Goal: Task Accomplishment & Management: Complete application form

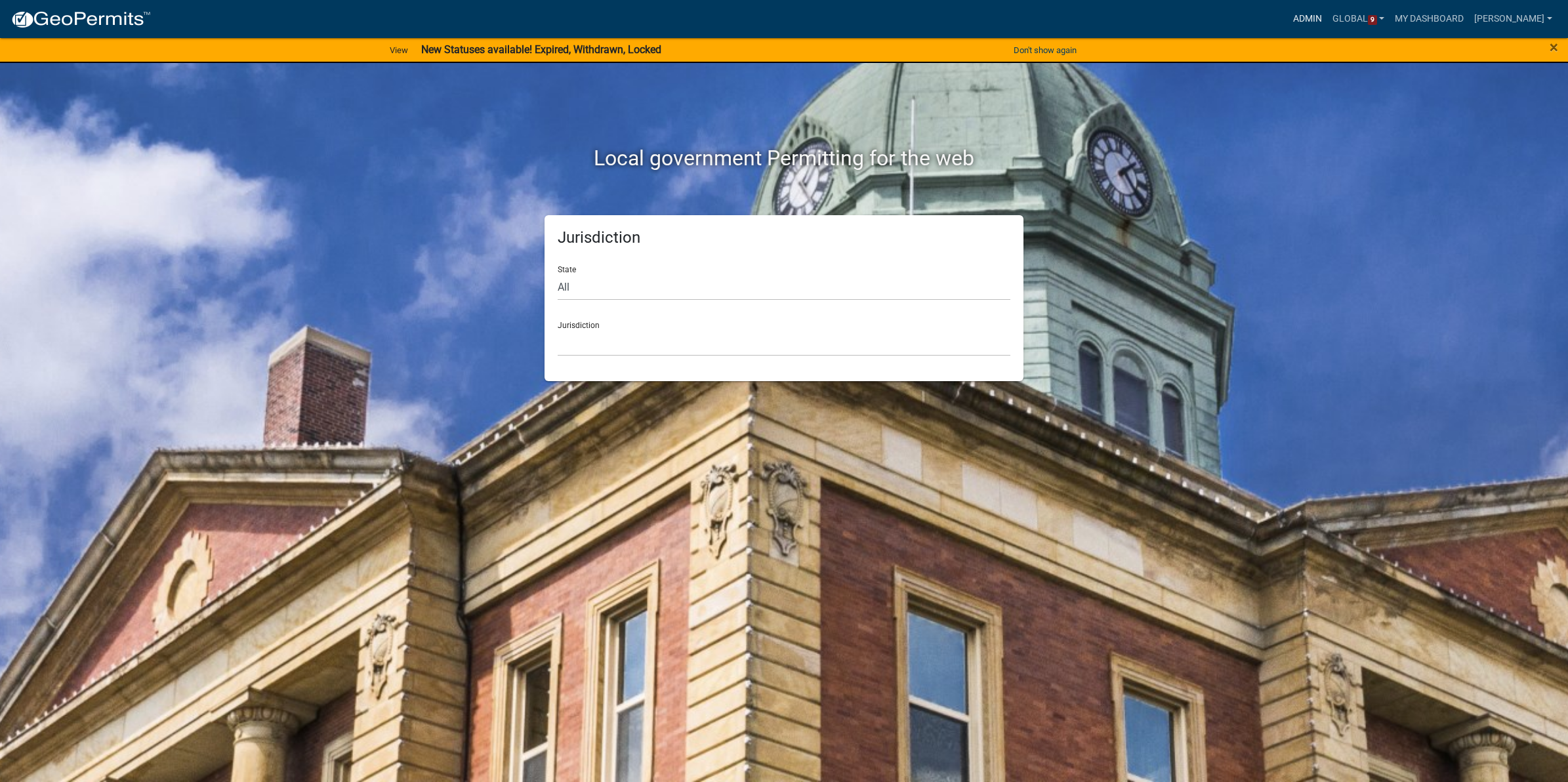
click at [1307, 15] on link "Admin" at bounding box center [1307, 19] width 40 height 25
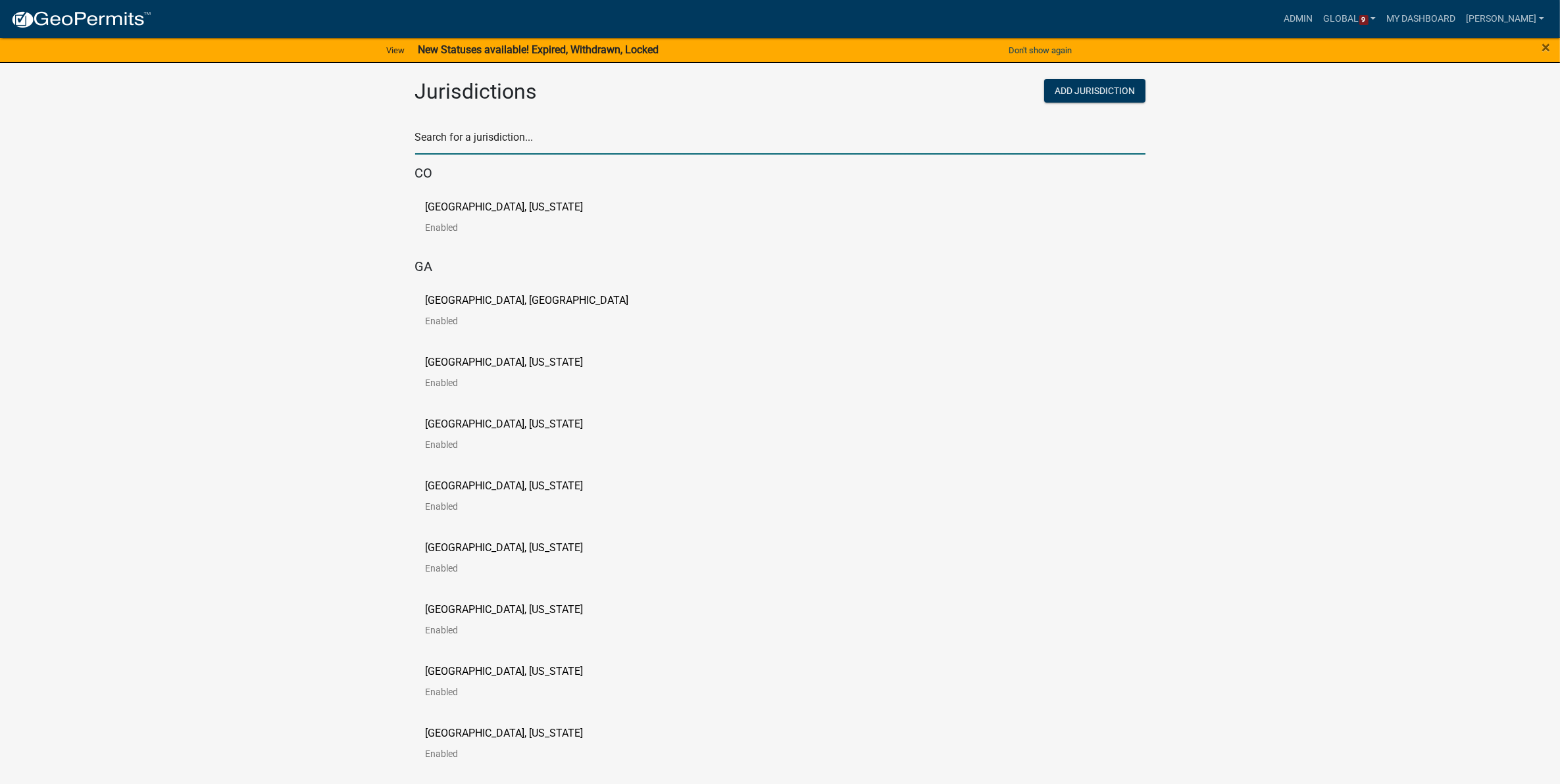
click at [696, 139] on input "text" at bounding box center [780, 141] width 731 height 27
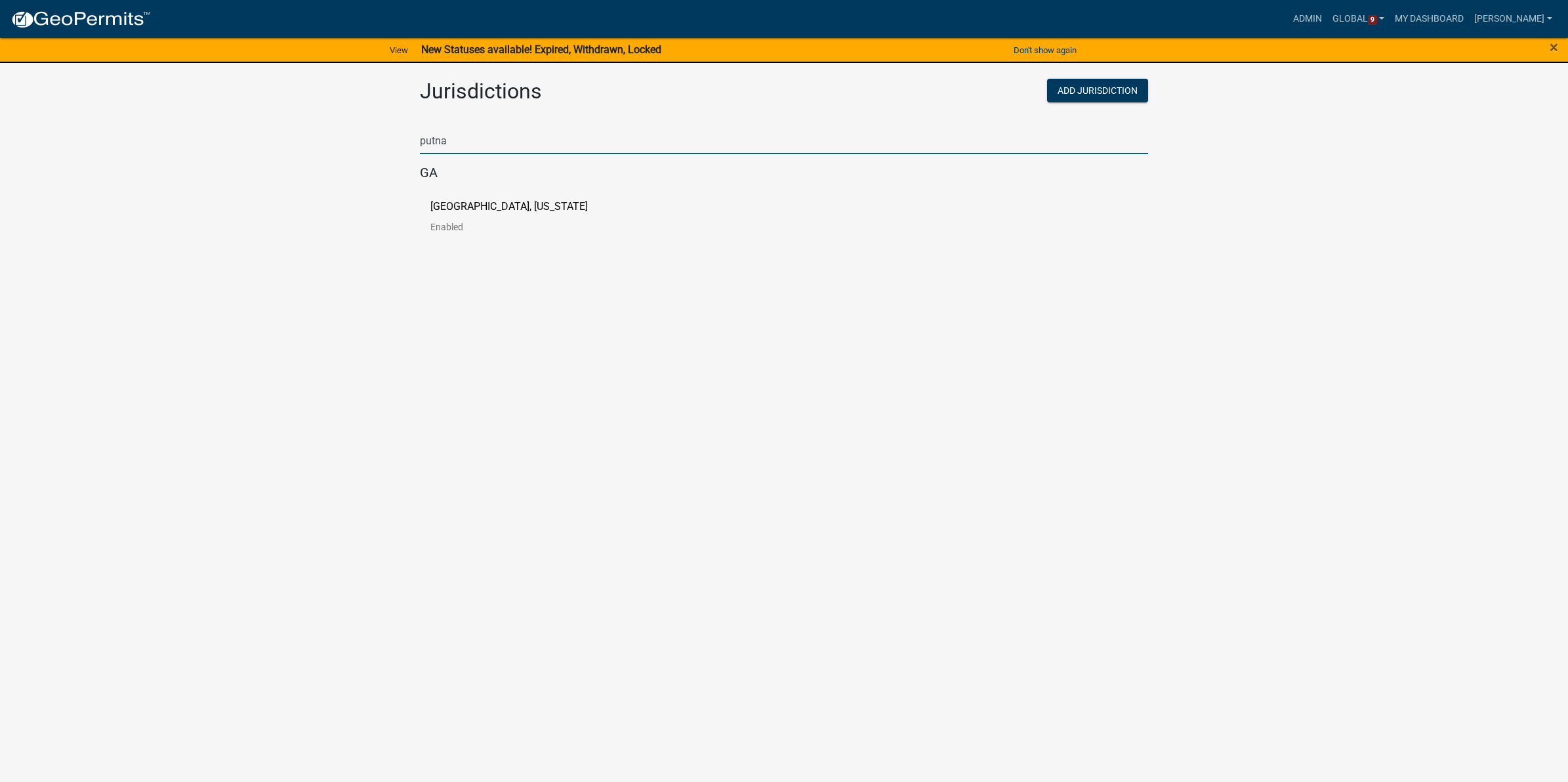
type input "putna"
drag, startPoint x: 541, startPoint y: 332, endPoint x: 537, endPoint y: 303, distance: 29.3
click at [541, 332] on body "Internet Explorer does NOT work with GeoPermits. Get a new browser for more sec…" at bounding box center [784, 391] width 1568 height 782
click at [505, 208] on p "[GEOGRAPHIC_DATA], [US_STATE]" at bounding box center [509, 206] width 157 height 11
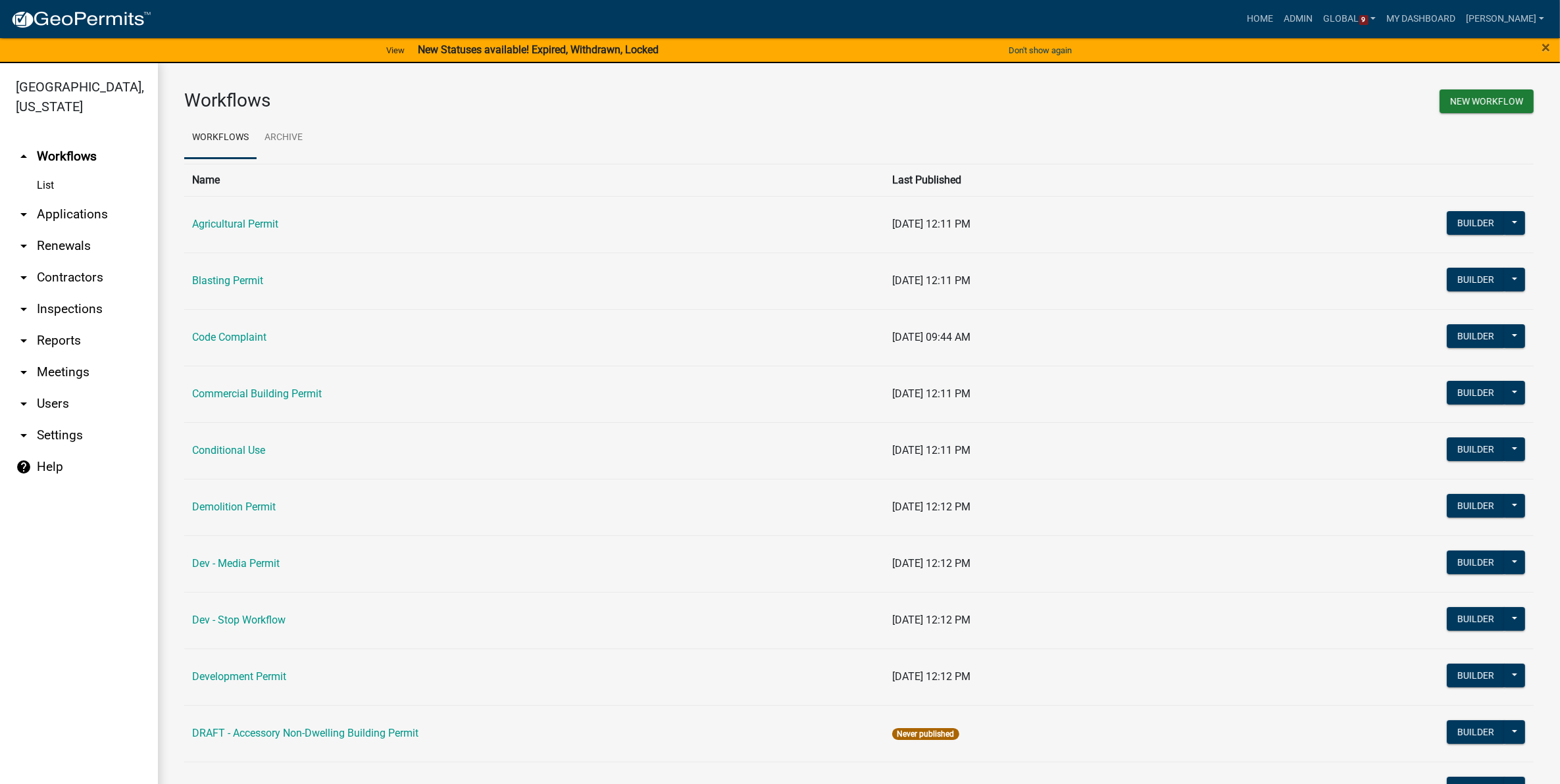
click at [51, 212] on link "arrow_drop_down Applications" at bounding box center [79, 215] width 158 height 32
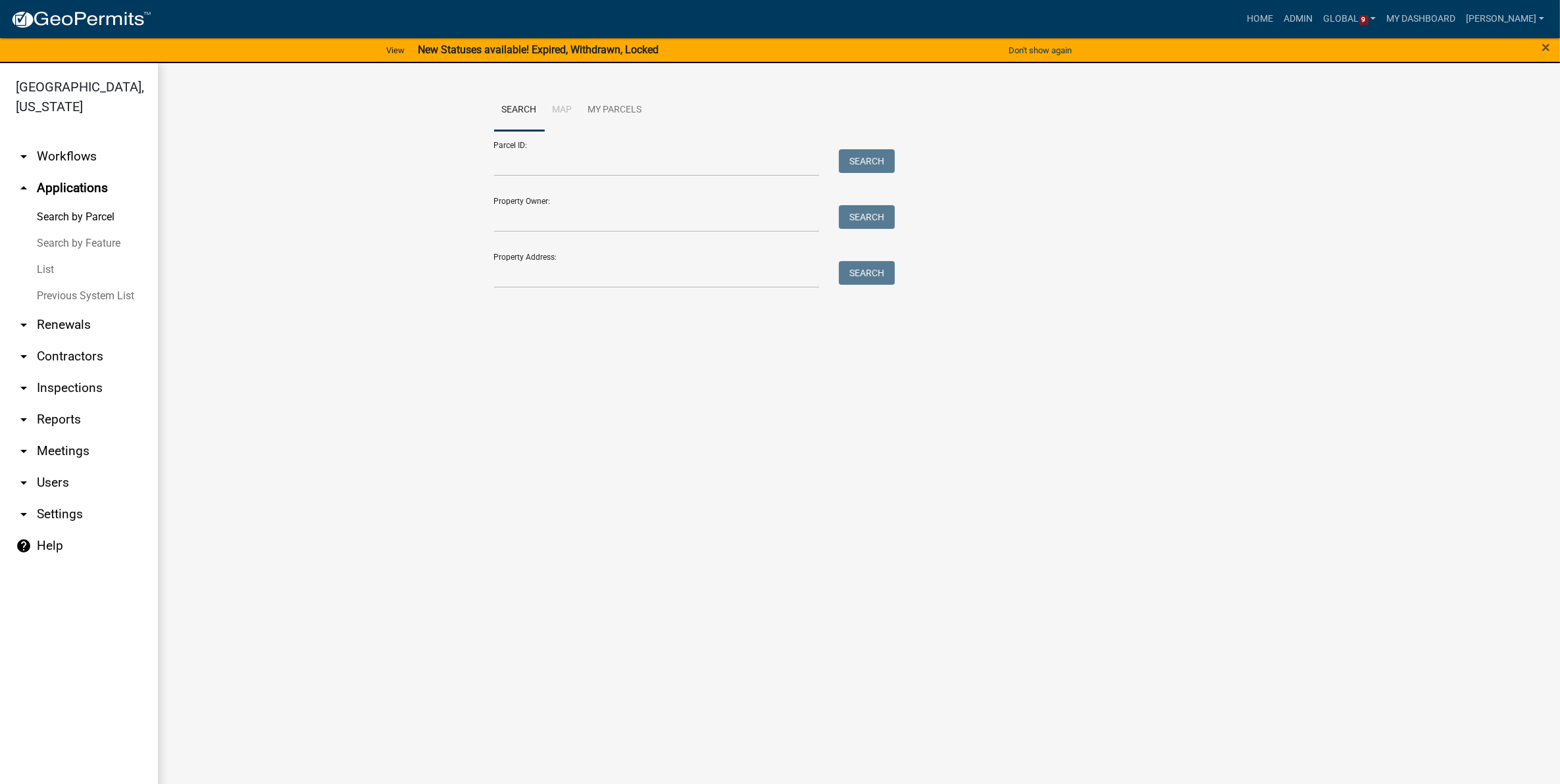
click at [53, 261] on link "List" at bounding box center [79, 270] width 158 height 26
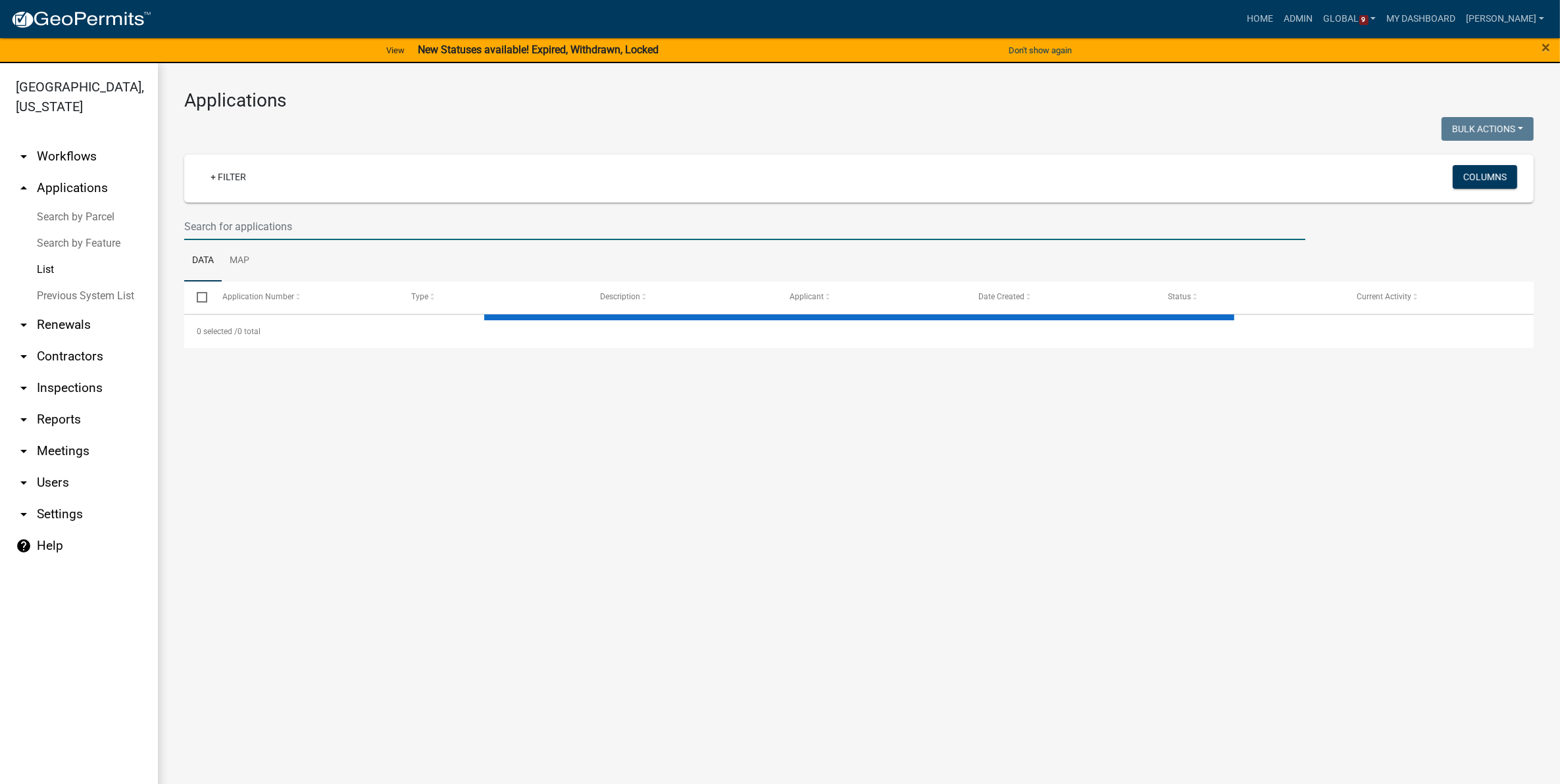
click at [359, 228] on input "text" at bounding box center [745, 226] width 1121 height 27
paste input "2025-REZONE-17"
type input "2025-REZONE-17"
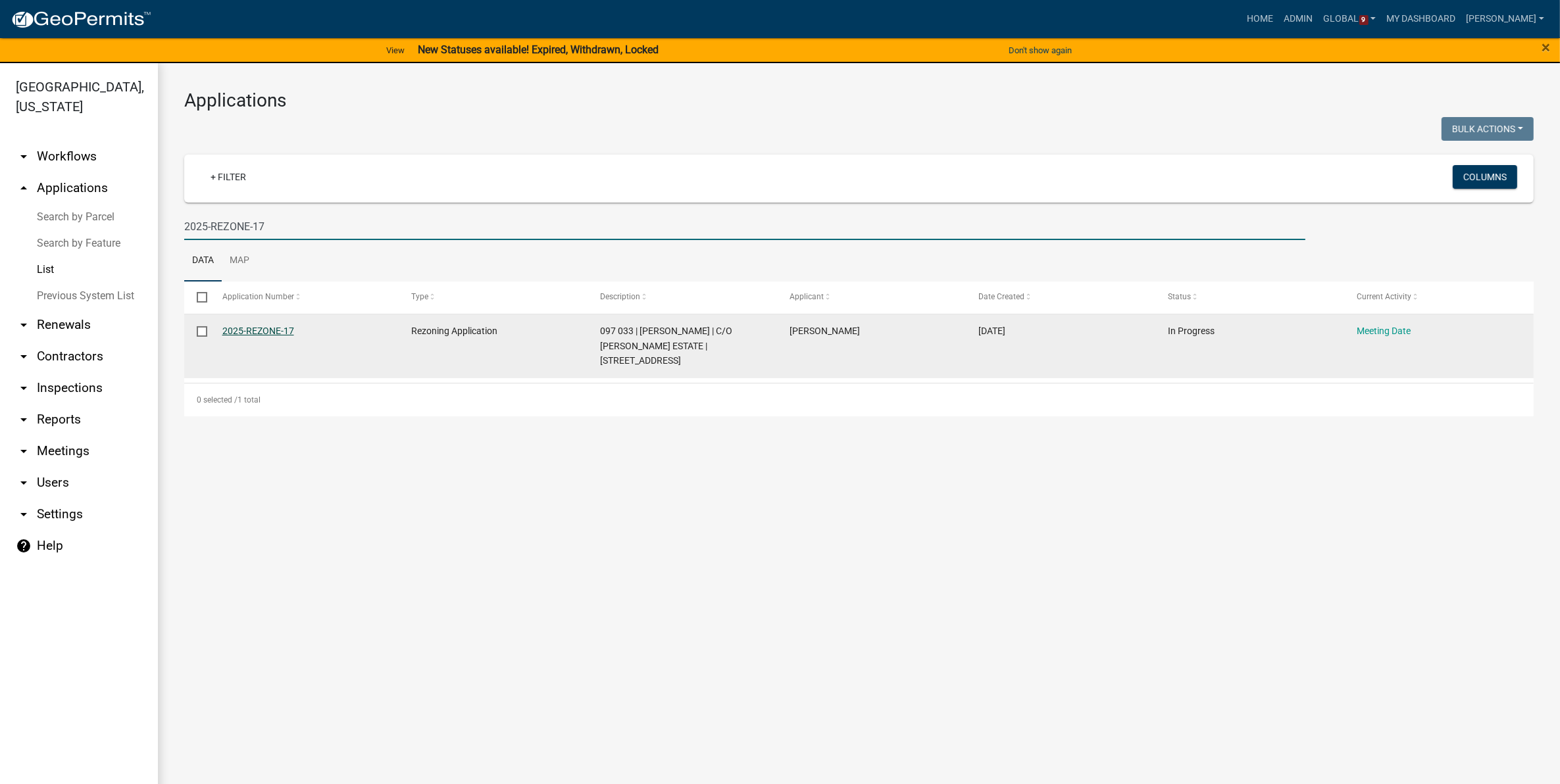
click at [277, 333] on link "2025-REZONE-17" at bounding box center [258, 331] width 72 height 11
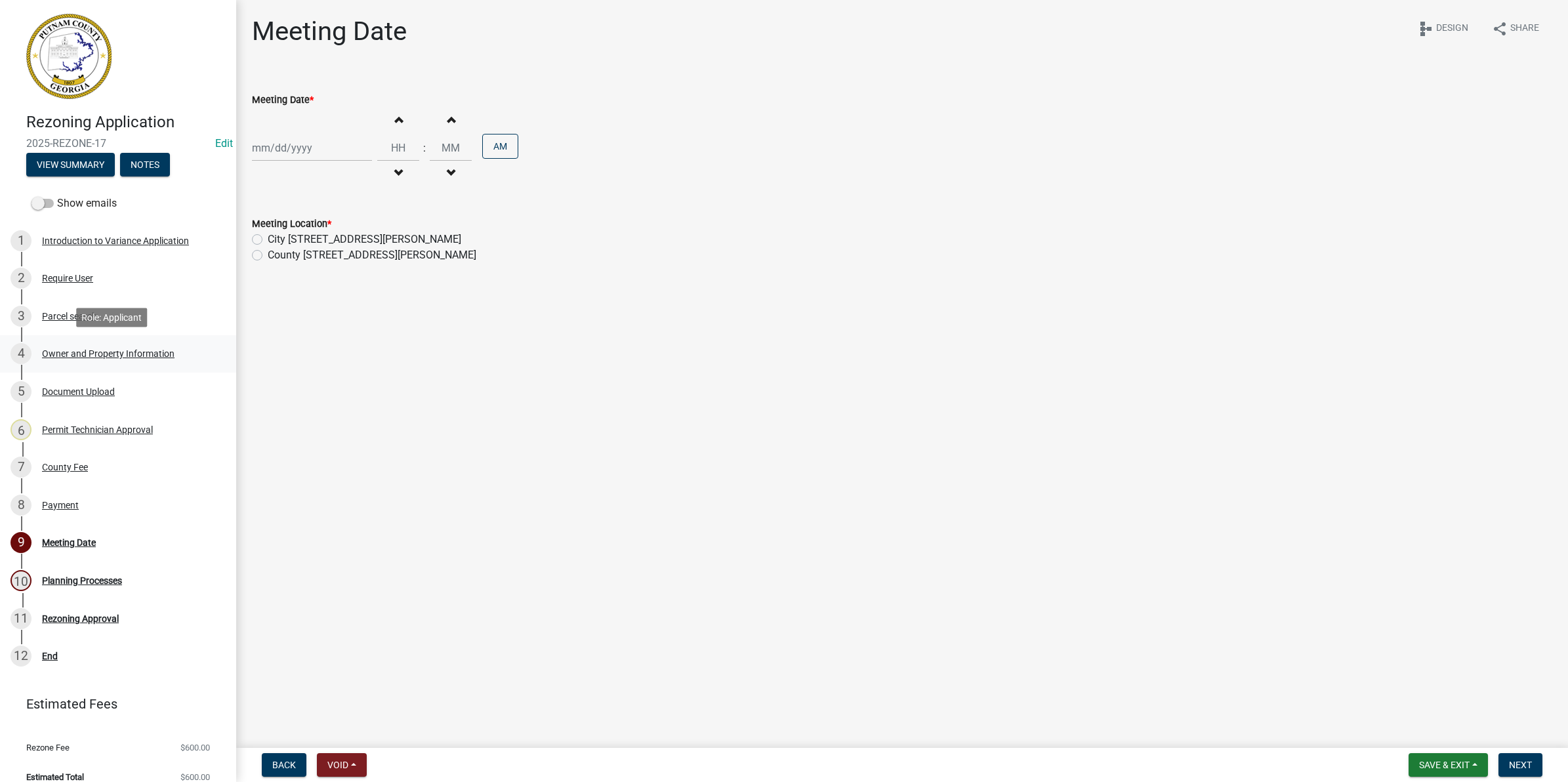
click at [50, 352] on div "Owner and Property Information" at bounding box center [108, 353] width 133 height 9
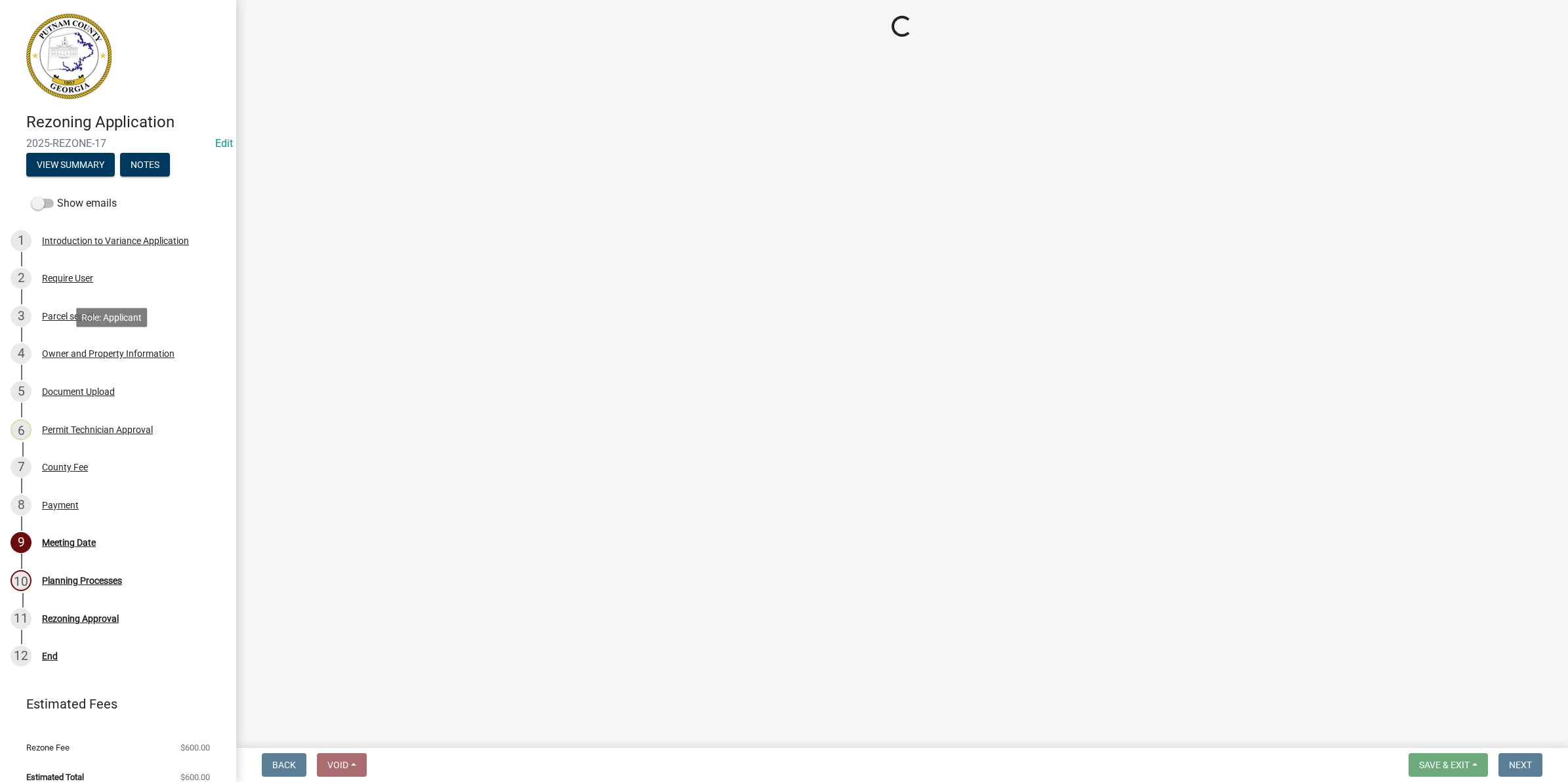
select select "a4366e26-0f82-401b-a682-956e4112ff86"
select select "83394b22-4a11-496c-8e5c-75ade2e72faf"
select select "469c5908-2854-42d5-89ed-bee7fc26529e"
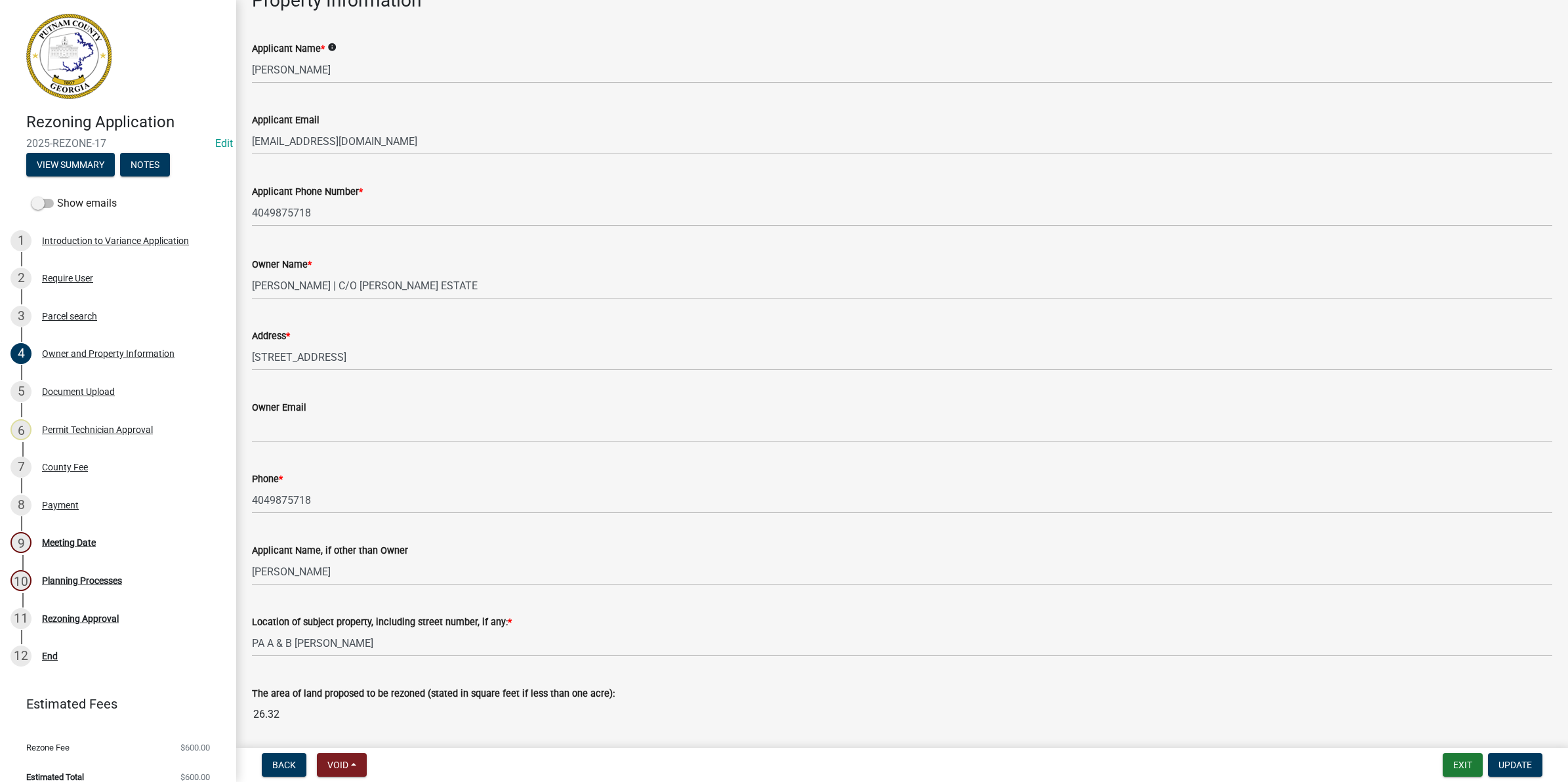
scroll to position [164, 0]
